Goal: Navigation & Orientation: Find specific page/section

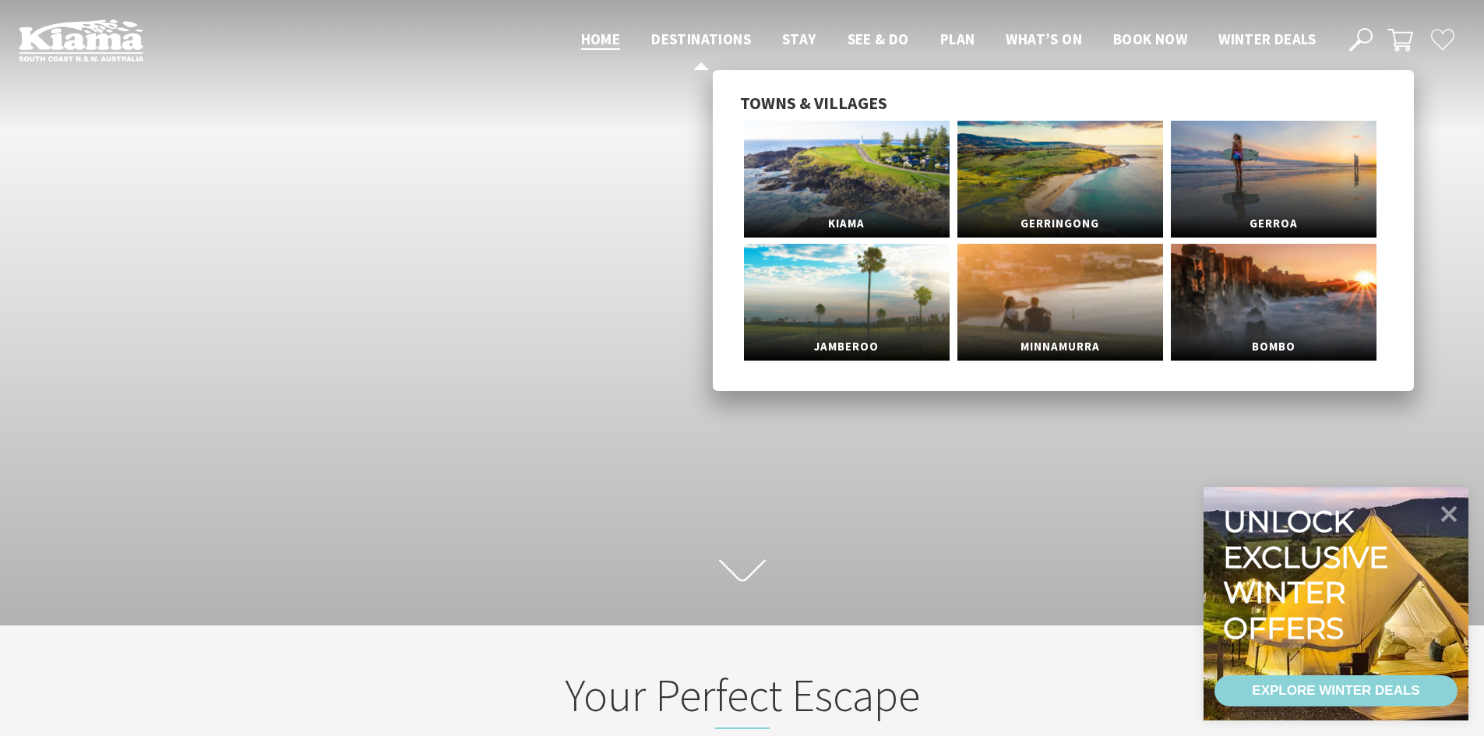
scroll to position [272, 1496]
click at [711, 36] on span "Destinations" at bounding box center [701, 39] width 100 height 19
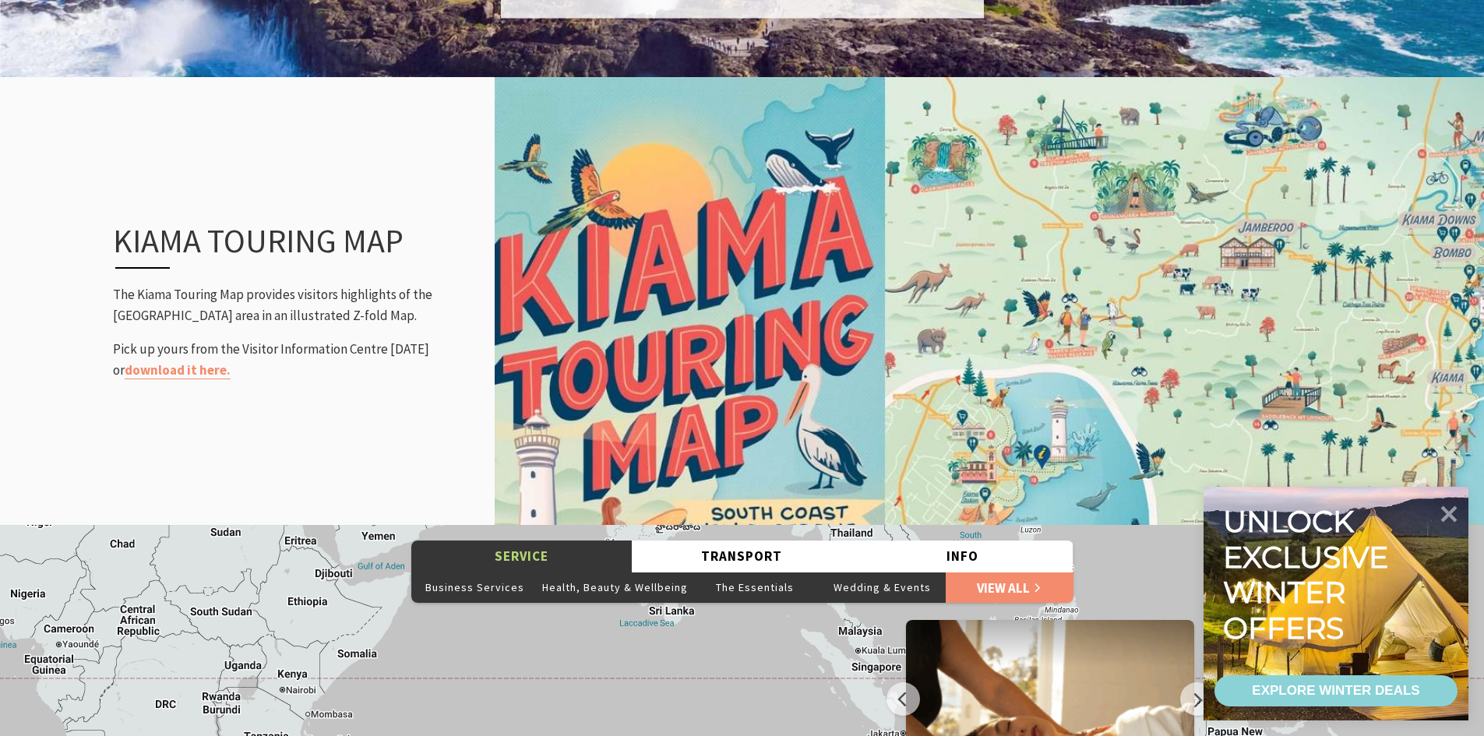
scroll to position [1570, 0]
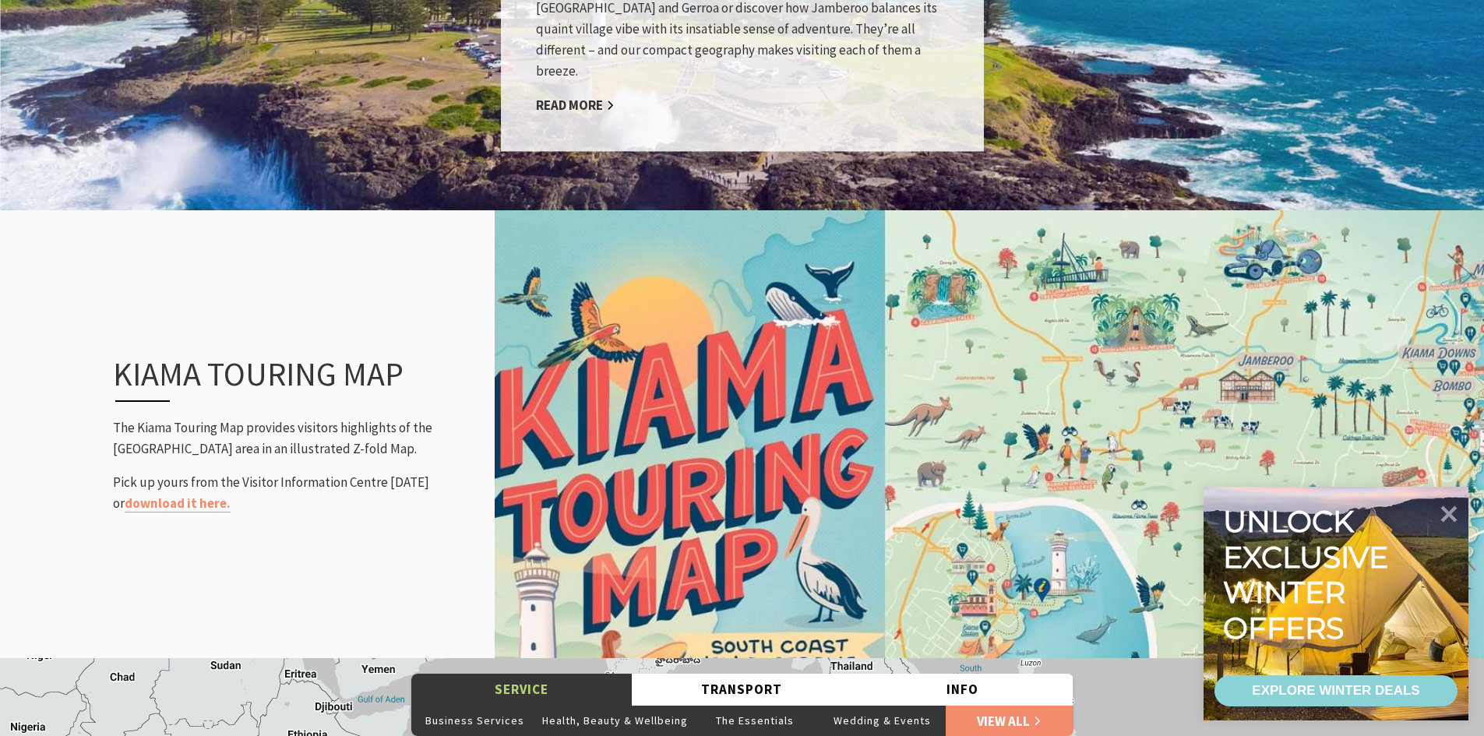
click at [968, 222] on img at bounding box center [989, 434] width 989 height 453
click at [171, 506] on link "download it here." at bounding box center [178, 504] width 106 height 18
